Goal: Task Accomplishment & Management: Complete application form

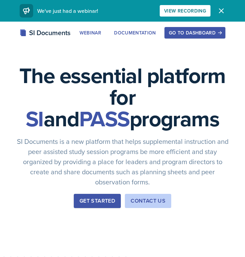
click at [202, 31] on div "Go to Dashboard" at bounding box center [195, 32] width 52 height 5
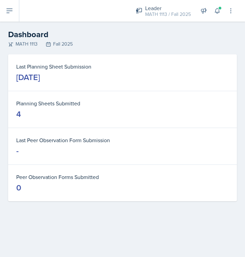
click at [6, 10] on icon at bounding box center [9, 11] width 8 height 8
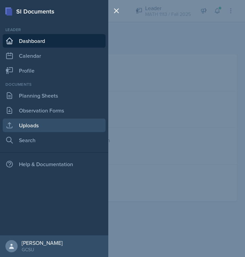
click at [34, 124] on link "Uploads" at bounding box center [54, 126] width 103 height 14
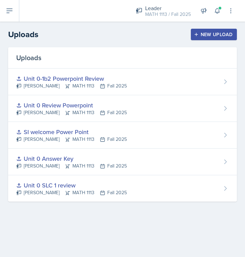
click at [223, 38] on button "New Upload" at bounding box center [214, 34] width 46 height 11
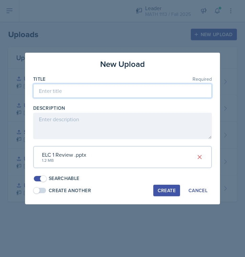
click at [92, 94] on input at bounding box center [122, 91] width 178 height 14
type input "ELC 1 Review"
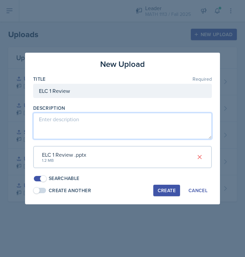
click at [93, 121] on textarea at bounding box center [122, 126] width 178 height 26
click at [74, 122] on textarea "Unit 0- 1e1 Missing 1e2 on this review" at bounding box center [122, 126] width 178 height 26
type textarea "Unit 0- 1e1 (algebra to inverses) Missing 1e2 on this review"
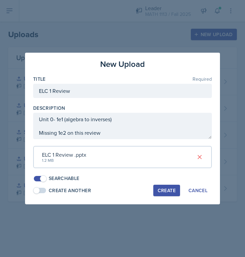
click at [165, 188] on div "Create" at bounding box center [166, 190] width 18 height 5
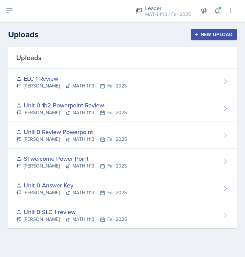
click at [9, 14] on icon at bounding box center [9, 11] width 8 height 8
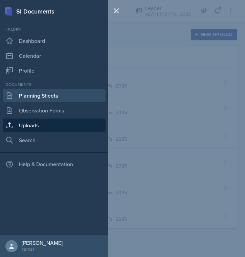
click at [28, 91] on link "Planning Sheets" at bounding box center [54, 96] width 103 height 14
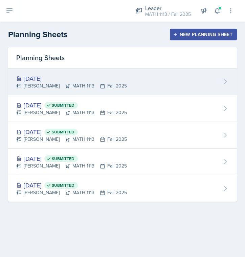
click at [146, 89] on div "[DATE] [PERSON_NAME] MATH 1113 Fall 2025" at bounding box center [122, 82] width 228 height 27
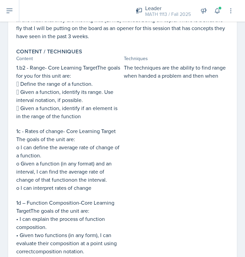
scroll to position [194, 0]
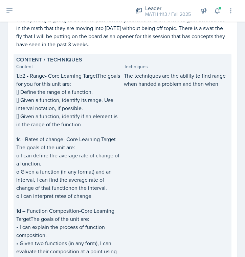
click at [220, 77] on p "The techniques are the ability to find range when handed a problem and then when" at bounding box center [176, 80] width 105 height 16
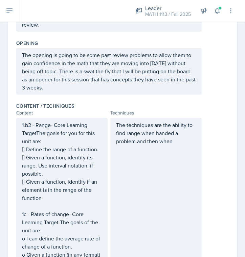
click at [174, 144] on p "The techniques are the ability to find range when handed a problem and then when" at bounding box center [156, 133] width 80 height 24
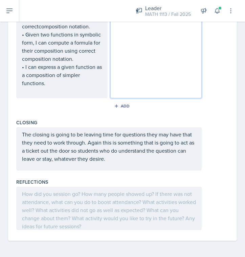
scroll to position [0, 0]
click at [125, 225] on div at bounding box center [108, 208] width 185 height 43
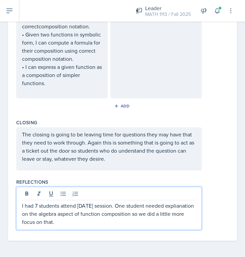
click at [173, 208] on p "I had 7 students attend [DATE] session. One student needed explianation on the …" at bounding box center [109, 214] width 174 height 24
click at [177, 206] on p "I had 7 students attend [DATE] session. One student needed explianation on the …" at bounding box center [109, 214] width 174 height 24
click at [189, 208] on p "I had 7 students attend [DATE] session. One student needed explianation on the …" at bounding box center [109, 214] width 174 height 24
click at [192, 208] on p "I had 7 students attend [DATE] session. One student needed explianation on the …" at bounding box center [109, 214] width 174 height 24
click at [193, 208] on p "I had 7 students attend [DATE] session. One student needed explianation on the …" at bounding box center [109, 214] width 174 height 24
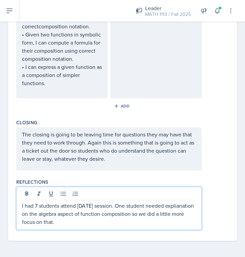
click at [193, 208] on p "I had 7 students attend [DATE] session. One student needed explianation on the …" at bounding box center [109, 214] width 174 height 24
click at [195, 207] on p "I had 7 students attend [DATE] session. One student needed explianation on the …" at bounding box center [109, 214] width 174 height 24
click at [148, 224] on p "I had 7 students attend [DATE] session. One student needed explanation on the a…" at bounding box center [109, 214] width 174 height 24
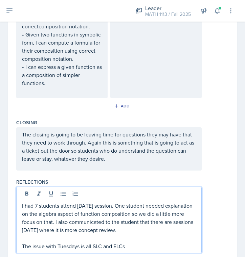
click at [105, 247] on p "The issue with Tuesdays is all SLC and ELCs" at bounding box center [109, 246] width 174 height 8
click at [132, 244] on p "The issue with Tuesdays is all SLCs and ELCs" at bounding box center [109, 246] width 174 height 8
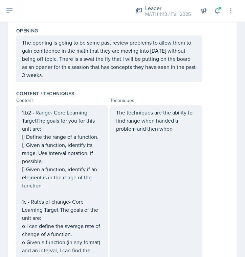
scroll to position [204, 0]
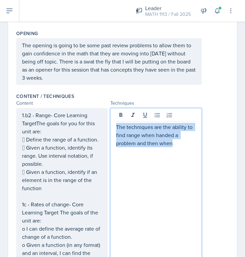
drag, startPoint x: 175, startPoint y: 144, endPoint x: 101, endPoint y: 122, distance: 77.2
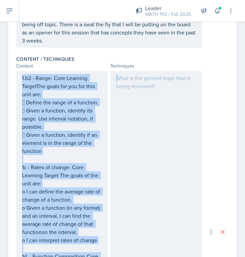
drag, startPoint x: 21, startPoint y: 115, endPoint x: 152, endPoint y: 266, distance: 200.5
click at [152, 257] on html "SI Documents Leader Dashboard Calendar Profile Documents Planning Sheets Observ…" at bounding box center [122, 128] width 245 height 257
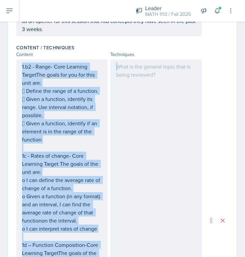
click at [24, 52] on div "Content" at bounding box center [61, 54] width 91 height 7
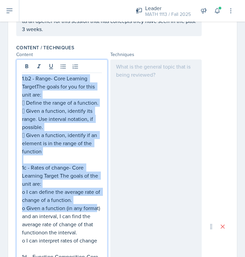
drag, startPoint x: 23, startPoint y: 67, endPoint x: 96, endPoint y: 206, distance: 157.3
click at [96, 206] on div "1.b2 - Range- Core Learning TargetThe goals for you for this unit are:  Define…" at bounding box center [62, 232] width 80 height 316
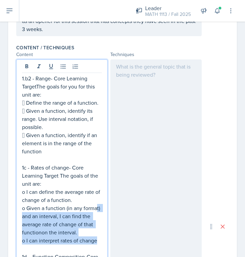
drag, startPoint x: 96, startPoint y: 206, endPoint x: 105, endPoint y: 245, distance: 39.3
click at [105, 245] on div "1.b2 - Range- Core Learning TargetThe goals for you for this unit are:  Define…" at bounding box center [61, 226] width 91 height 334
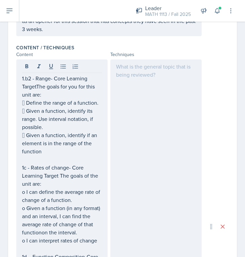
drag, startPoint x: 21, startPoint y: 76, endPoint x: 108, endPoint y: 180, distance: 135.7
click at [108, 180] on div "1.b2 - Range- Core Learning TargetThe goals for you for this unit are:  Define…" at bounding box center [108, 226] width 185 height 334
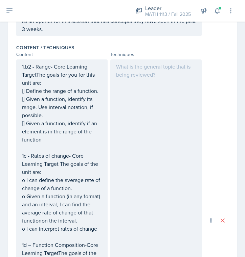
click at [26, 64] on div "1.b2 - Range- Core Learning TargetThe goals for you for this unit are:  Define…" at bounding box center [61, 220] width 91 height 322
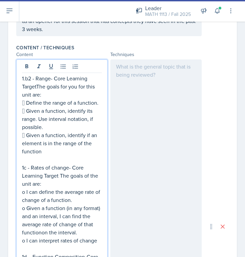
click at [23, 80] on p "1.b2 - Range- Core Learning TargetThe goals for you for this unit are:" at bounding box center [62, 86] width 80 height 24
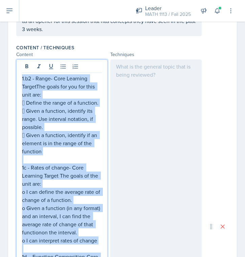
copy div "1.b2 - Range- Core Learning TargetThe goals for you for this unit are:  Define…"
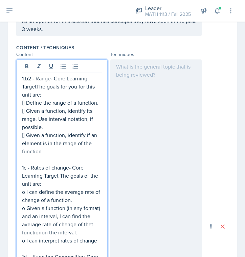
click at [181, 106] on div at bounding box center [155, 226] width 91 height 334
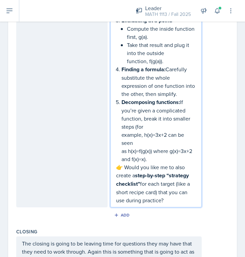
scroll to position [905, 0]
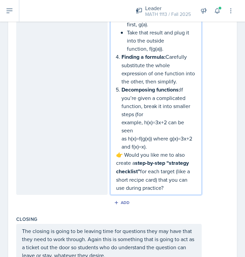
drag, startPoint x: 170, startPoint y: 163, endPoint x: 114, endPoint y: 130, distance: 65.2
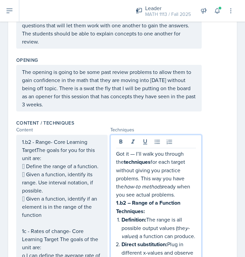
scroll to position [183, 0]
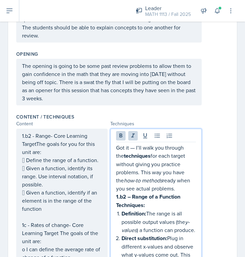
drag, startPoint x: 118, startPoint y: 148, endPoint x: 177, endPoint y: 186, distance: 70.8
click at [177, 186] on p "Got it — I’ll walk you through the techniques for each target without giving yo…" at bounding box center [156, 168] width 80 height 49
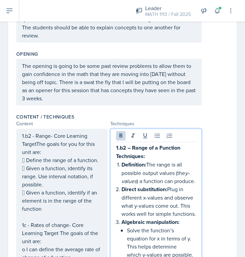
click at [186, 200] on p "Direct substitution: Plug in different x-values and observe what y-values come …" at bounding box center [158, 201] width 74 height 33
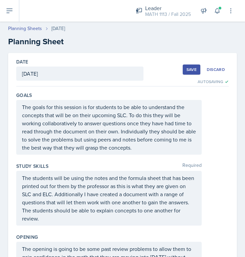
scroll to position [0, 0]
click at [189, 66] on button "Save" at bounding box center [191, 70] width 18 height 10
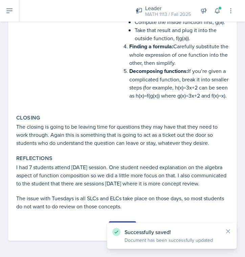
scroll to position [684, 0]
click at [232, 230] on div "Successfully saved! Document has been successfully updated" at bounding box center [172, 236] width 130 height 26
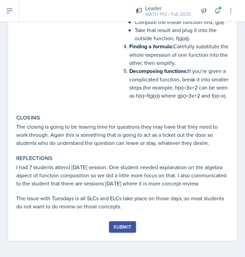
click at [106, 224] on div "Submit" at bounding box center [122, 231] width 212 height 20
click at [120, 225] on div "Submit" at bounding box center [122, 226] width 18 height 5
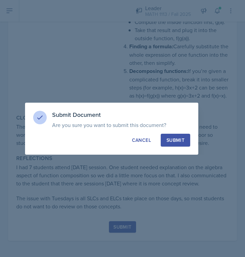
click at [174, 137] on div "Submit" at bounding box center [175, 140] width 18 height 7
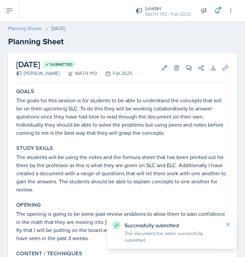
scroll to position [0, 0]
click at [26, 31] on link "Planning Sheets" at bounding box center [25, 28] width 34 height 7
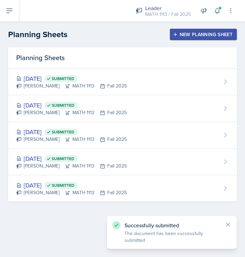
click at [180, 37] on div "New Planning Sheet" at bounding box center [203, 34] width 58 height 5
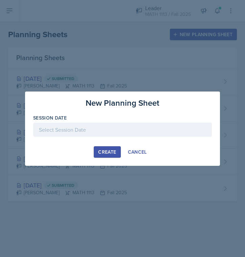
click at [105, 136] on div at bounding box center [122, 130] width 178 height 14
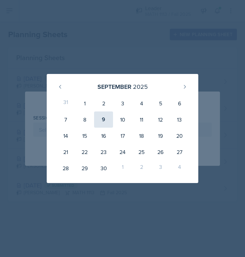
click at [104, 118] on div "9" at bounding box center [103, 119] width 19 height 16
type input "[DATE]"
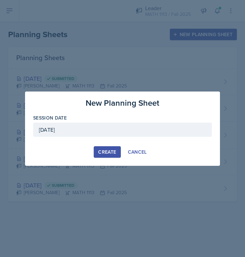
click at [115, 154] on div "Create" at bounding box center [107, 151] width 18 height 5
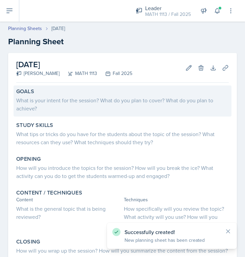
click at [52, 98] on div "What is your intent for the session? What do you plan to cover? What do you pla…" at bounding box center [122, 104] width 212 height 16
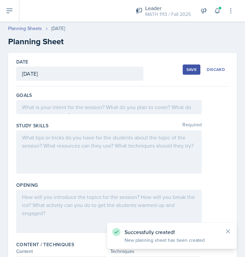
click at [53, 110] on div at bounding box center [108, 107] width 185 height 14
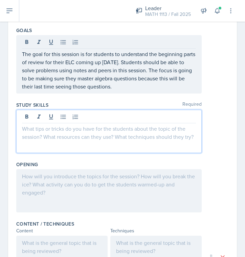
scroll to position [77, 0]
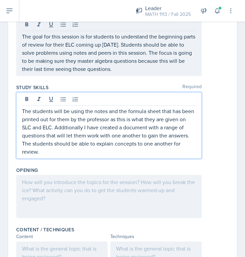
click at [68, 194] on div at bounding box center [108, 196] width 185 height 43
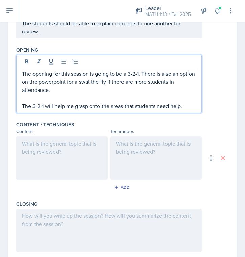
scroll to position [192, 0]
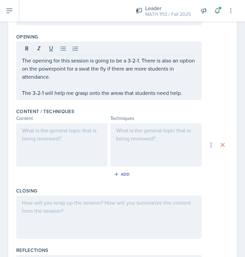
click at [58, 146] on div at bounding box center [61, 144] width 91 height 43
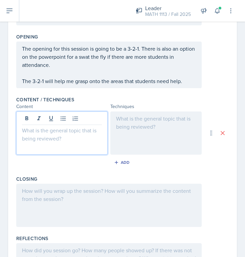
click at [60, 142] on div at bounding box center [61, 132] width 91 height 43
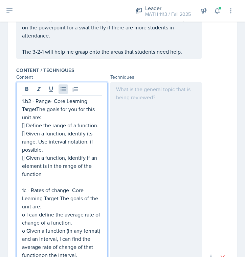
scroll to position [219, 0]
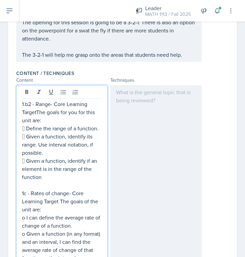
click at [21, 105] on div "1.b2 - Range- Core Learning TargetThe goals for you for this unit are:  Define…" at bounding box center [61, 260] width 91 height 350
click at [23, 104] on p "1.b2 - Range- Core Learning TargetThe goals for you for this unit are:" at bounding box center [62, 112] width 80 height 24
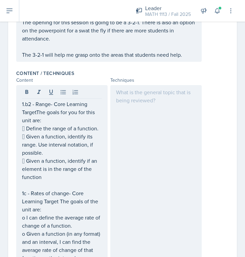
click at [22, 105] on div "1.b2 - Range- Core Learning TargetThe goals for you for this unit are:  Define…" at bounding box center [61, 260] width 91 height 350
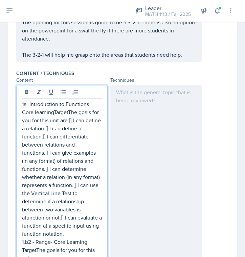
click at [58, 120] on p "1a- Introduction to Functions-Core learningTargetThe goals for you for this uni…" at bounding box center [62, 169] width 80 height 138
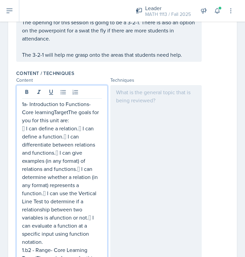
click at [78, 131] on p " I can define a relation. I can define a function. I can differentiate betwe…" at bounding box center [62, 185] width 80 height 122
click at [80, 136] on p " I can define a function. I can differentiate between relations and functions…" at bounding box center [62, 189] width 80 height 114
click at [77, 151] on p " I can differentiate between relations and functions. I can give examples (in…" at bounding box center [62, 193] width 80 height 105
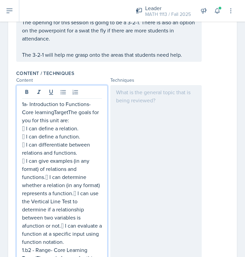
click at [45, 178] on p " I can give examples (in any format) of relations and functions. I can determ…" at bounding box center [62, 201] width 80 height 89
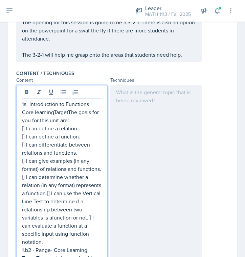
click at [47, 194] on p " I can determine whether a relation (in any format) represents a function. I …" at bounding box center [62, 209] width 80 height 73
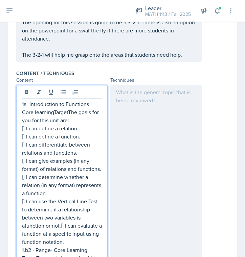
click at [61, 228] on p " I can use the Vertical Line Test to determine if a relationship between two v…" at bounding box center [62, 221] width 80 height 49
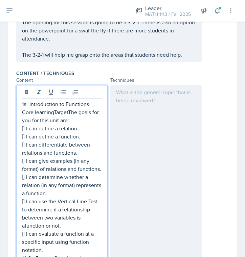
click at [25, 227] on p " I can use the Vertical Line Test to determine if a relationship between two v…" at bounding box center [62, 213] width 80 height 32
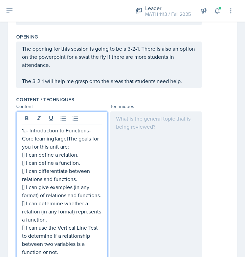
scroll to position [166, 0]
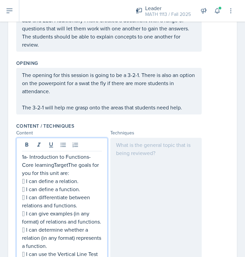
click at [23, 157] on p "1a- Introduction to Functions-Core learningTargetThe goals for you for this uni…" at bounding box center [62, 165] width 80 height 24
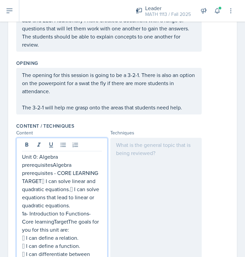
click at [42, 182] on p "Unit 0: Algebra prerequisitesAlgebra prerequisites - CORE LEARNING TARGET I ca…" at bounding box center [62, 181] width 80 height 57
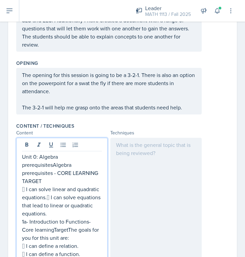
click at [47, 197] on p " I can solve linear and quadratic equations. I can solve equations that lead …" at bounding box center [62, 201] width 80 height 32
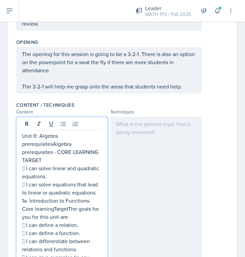
scroll to position [189, 0]
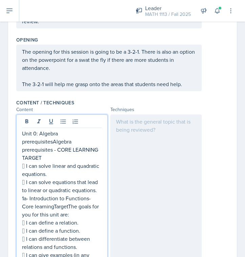
click at [98, 189] on p " I can solve equations that lead to linear or quadratic equations." at bounding box center [62, 186] width 80 height 16
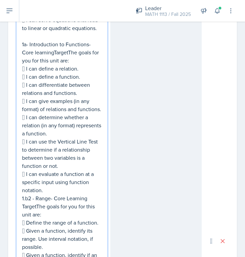
scroll to position [353, 0]
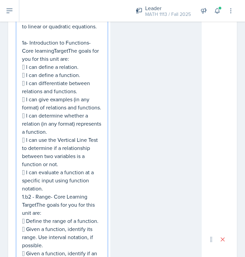
click at [75, 187] on p " I can evaluate a function at a specific input using function notation." at bounding box center [62, 180] width 80 height 24
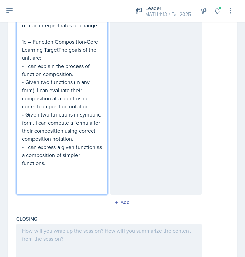
scroll to position [694, 0]
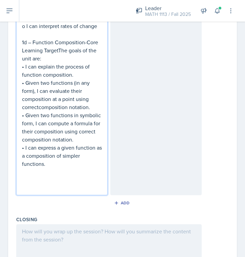
click at [53, 170] on p at bounding box center [62, 172] width 80 height 8
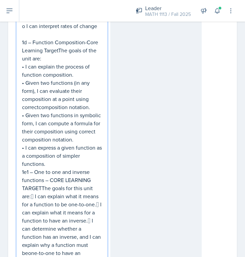
scroll to position [712, 0]
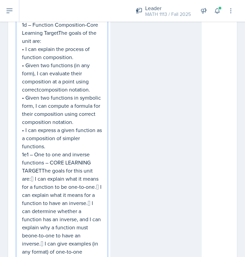
click at [50, 146] on p "• I can express a given function as a composition of simpler functions." at bounding box center [62, 138] width 80 height 24
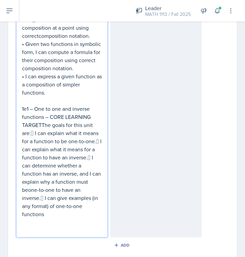
scroll to position [766, 0]
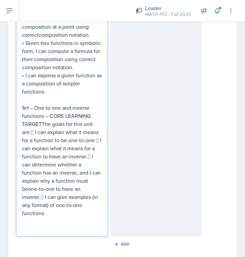
click at [31, 134] on p "1e1 – One to one and inverse functions – CORE LEARNING TARGETThe goals for this…" at bounding box center [62, 161] width 80 height 114
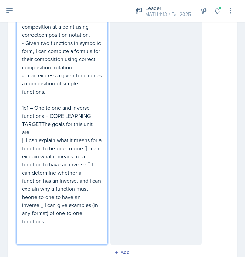
click at [88, 150] on p " I can explain what it means for a function to be one-to-one. I can explain w…" at bounding box center [62, 180] width 80 height 89
click at [91, 166] on p " I can explain what it means for a function to have an inverse. I can determi…" at bounding box center [62, 188] width 80 height 73
click at [41, 203] on p ". I can determine whether a function has an inverse, and I can explain why a f…" at bounding box center [62, 197] width 80 height 57
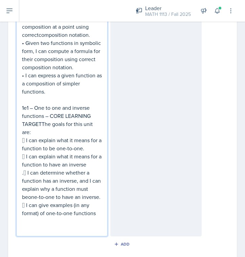
click at [23, 175] on p ". I can determine whether a function has an inverse, and I can explain why a f…" at bounding box center [62, 185] width 80 height 32
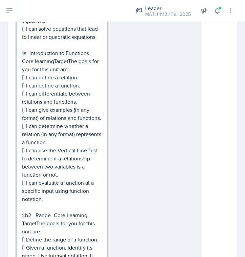
scroll to position [342, 0]
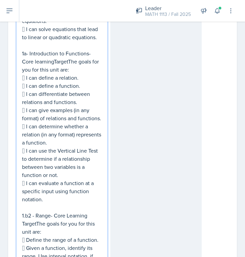
click at [31, 149] on p " I can use the Vertical Line Test to determine if a relationship between two v…" at bounding box center [62, 163] width 80 height 32
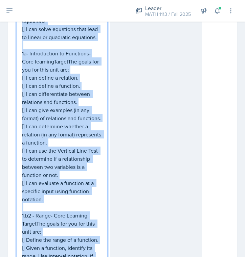
copy div "Lore 7: Ipsumdo sitametconsecTeturad elitseddoeius - TEMP INCIDIDU UTLABO  E d…"
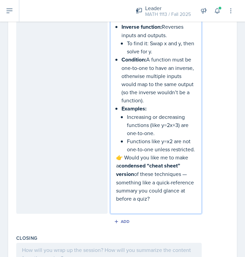
scroll to position [1050, 0]
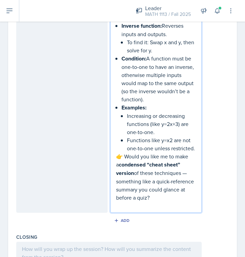
drag, startPoint x: 155, startPoint y: 188, endPoint x: 114, endPoint y: 143, distance: 61.5
click at [143, 172] on p "👉 Would you like me to make a condensed “cheat sheet” version of these techniqu…" at bounding box center [156, 176] width 80 height 49
drag, startPoint x: 152, startPoint y: 188, endPoint x: 117, endPoint y: 150, distance: 51.2
click at [117, 152] on p "👉 Would you like me to make a condensed “cheat sheet” version of these techniqu…" at bounding box center [156, 176] width 80 height 49
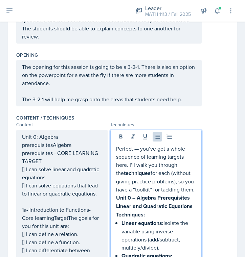
scroll to position [172, 0]
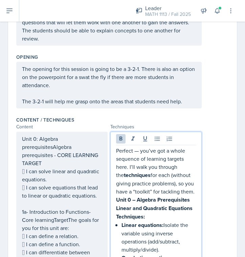
drag, startPoint x: 195, startPoint y: 193, endPoint x: 111, endPoint y: 153, distance: 92.9
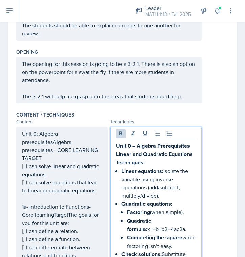
scroll to position [178, 0]
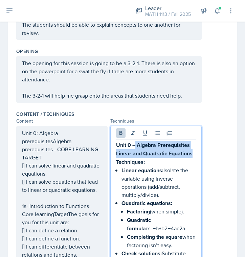
drag, startPoint x: 195, startPoint y: 154, endPoint x: 136, endPoint y: 145, distance: 59.9
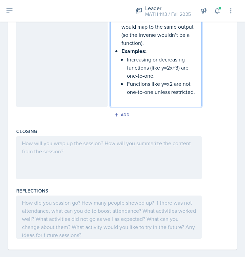
scroll to position [0, 0]
click at [60, 157] on div at bounding box center [108, 157] width 185 height 43
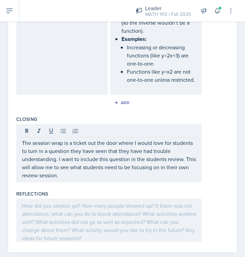
click at [115, 212] on div at bounding box center [108, 220] width 185 height 43
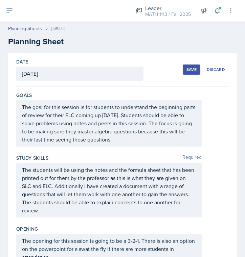
click at [193, 68] on div "Save" at bounding box center [191, 69] width 10 height 5
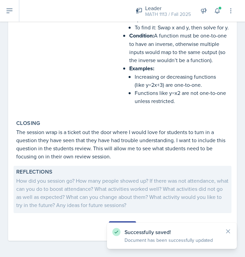
scroll to position [814, 0]
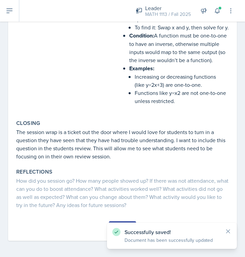
click at [227, 233] on icon at bounding box center [227, 231] width 7 height 7
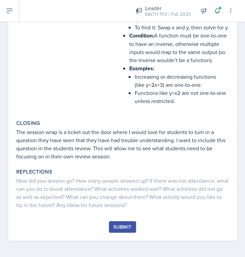
click at [124, 224] on div "Submit" at bounding box center [122, 226] width 18 height 5
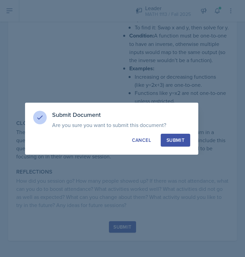
click at [176, 145] on button "Submit" at bounding box center [174, 140] width 29 height 13
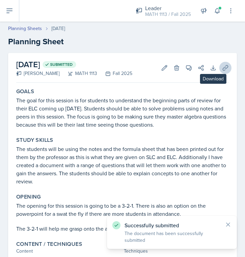
scroll to position [0, 0]
click at [226, 67] on icon at bounding box center [225, 68] width 7 height 7
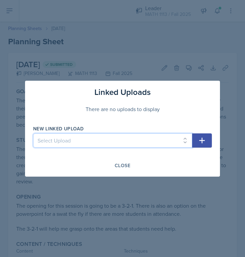
select select "43f2a53c-27d6-4626-9669-0ff4858e71a4"
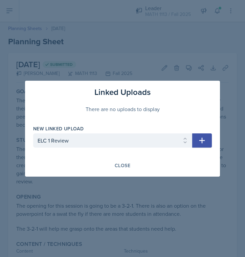
click at [198, 140] on icon "button" at bounding box center [202, 140] width 8 height 8
select select
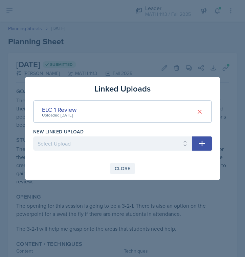
click at [129, 167] on div "Close" at bounding box center [123, 168] width 16 height 5
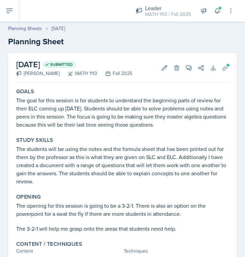
click at [5, 8] on icon at bounding box center [9, 11] width 8 height 8
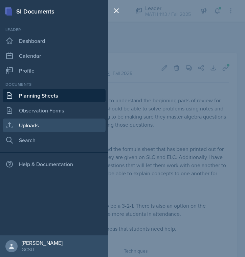
click at [34, 129] on link "Uploads" at bounding box center [54, 126] width 103 height 14
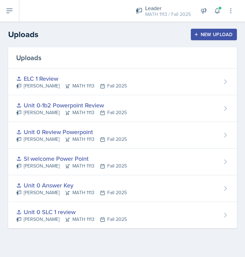
click at [224, 37] on div "New Upload" at bounding box center [214, 34] width 38 height 5
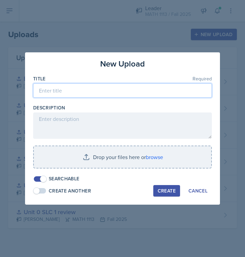
click at [89, 86] on input at bounding box center [122, 90] width 178 height 14
type input "E"
type input "SLC 4 review"
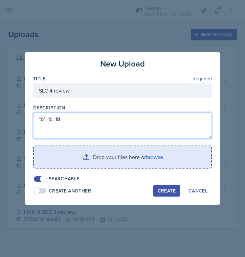
type textarea "1b1, 1c, 1d"
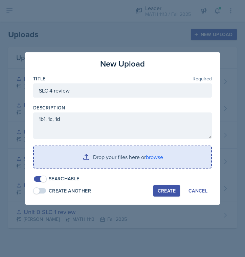
click at [125, 155] on input "file" at bounding box center [122, 157] width 177 height 22
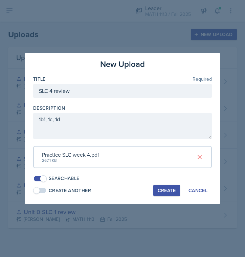
click at [168, 188] on div "Create" at bounding box center [166, 190] width 18 height 5
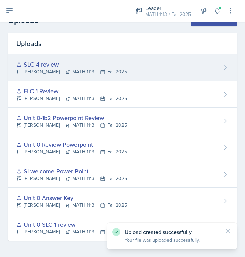
scroll to position [14, 0]
click at [132, 61] on div "SLC 4 review [PERSON_NAME] MATH 1113 Fall 2025" at bounding box center [122, 67] width 228 height 27
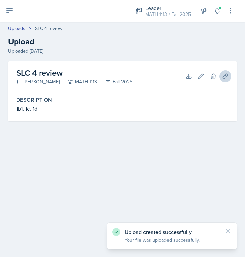
click at [224, 74] on icon at bounding box center [225, 76] width 7 height 7
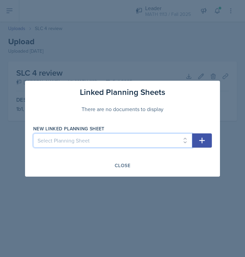
select select "f7380dca-0549-4265-b204-9aa397ab66b7"
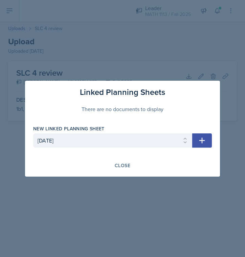
click at [204, 140] on icon "button" at bounding box center [202, 140] width 8 height 8
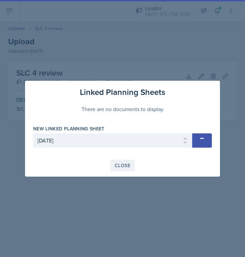
select select
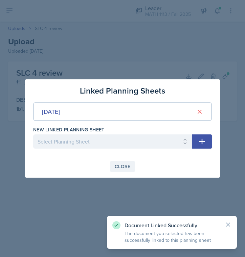
click at [123, 167] on div "Close" at bounding box center [123, 166] width 16 height 5
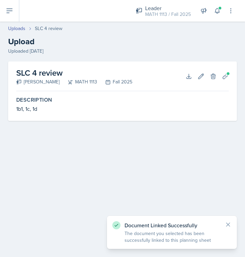
click at [218, 223] on p "Document Linked Successfully" at bounding box center [171, 225] width 95 height 7
click at [233, 223] on div "Document Linked Successfully The document you selected has been successfully li…" at bounding box center [172, 232] width 130 height 33
click at [232, 223] on div "Document Linked Successfully The document you selected has been successfully li…" at bounding box center [172, 232] width 130 height 33
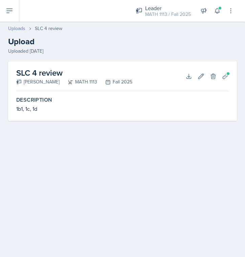
click at [12, 27] on link "Uploads" at bounding box center [16, 28] width 17 height 7
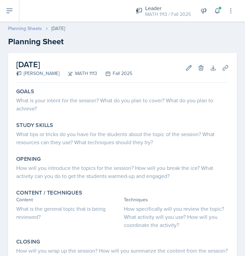
click at [32, 27] on link "Planning Sheets" at bounding box center [25, 28] width 34 height 7
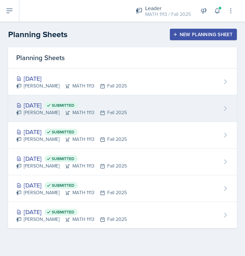
click at [45, 101] on div "Sep 8th, 2025 Submitted" at bounding box center [71, 105] width 110 height 9
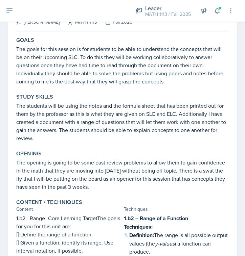
scroll to position [56, 0]
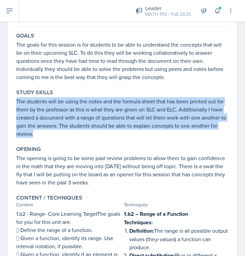
drag, startPoint x: 18, startPoint y: 103, endPoint x: 55, endPoint y: 137, distance: 51.0
click at [55, 137] on p "The students will be using the notes and the formula sheet that has been printe…" at bounding box center [122, 117] width 212 height 41
copy p "The students will be using the notes and the formula sheet that has been printe…"
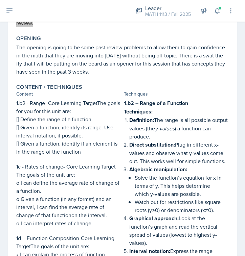
scroll to position [174, 0]
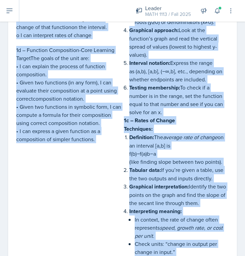
scroll to position [376, 0]
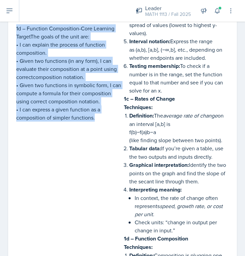
drag, startPoint x: 15, startPoint y: 96, endPoint x: 93, endPoint y: 121, distance: 81.5
click at [93, 121] on div "Content / Techniques Content Techniques 1.b2 - Range- Core Learning TargetThe g…" at bounding box center [123, 143] width 218 height 545
copy div "1.b2 - Range- Core Learning TargetThe goals for you for this unit are:  Define…"
